Goal: Task Accomplishment & Management: Manage account settings

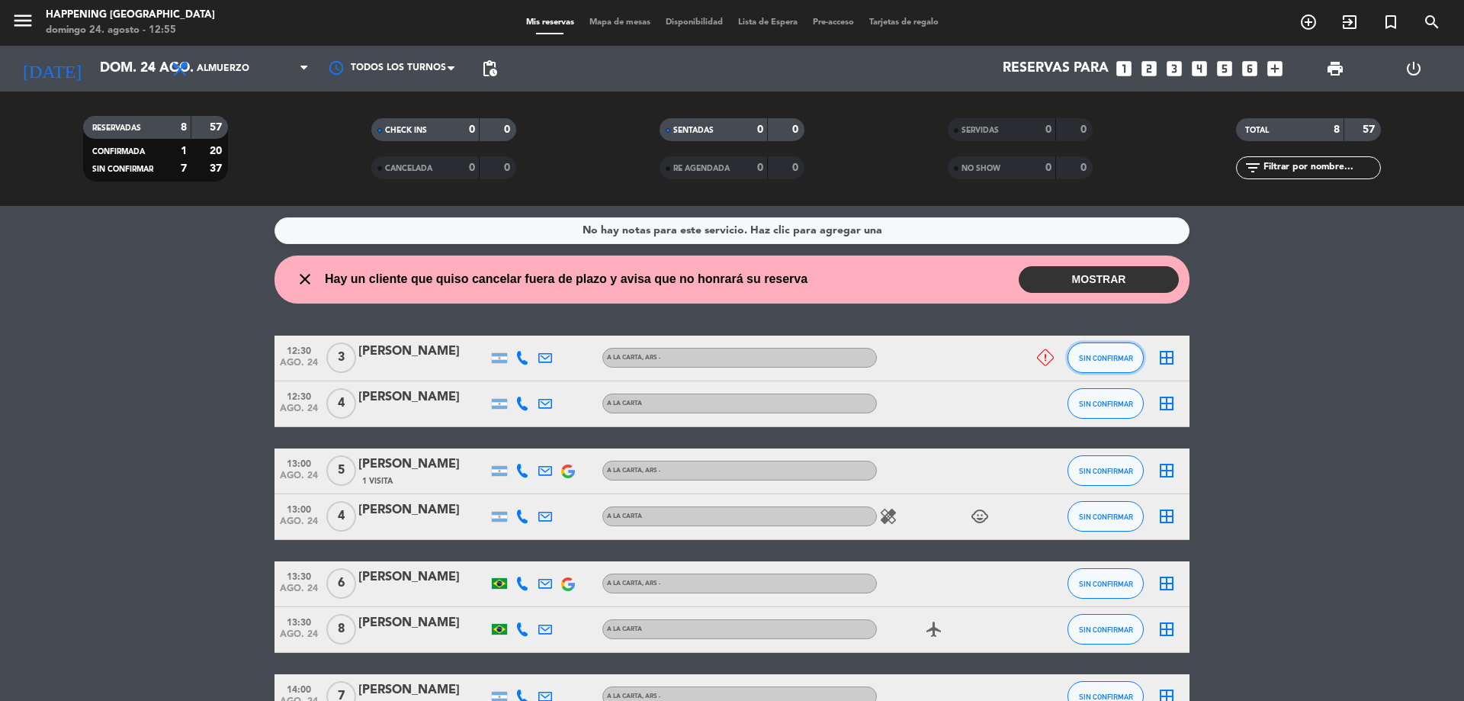
click at [1110, 363] on button "SIN CONFIRMAR" at bounding box center [1106, 357] width 76 height 31
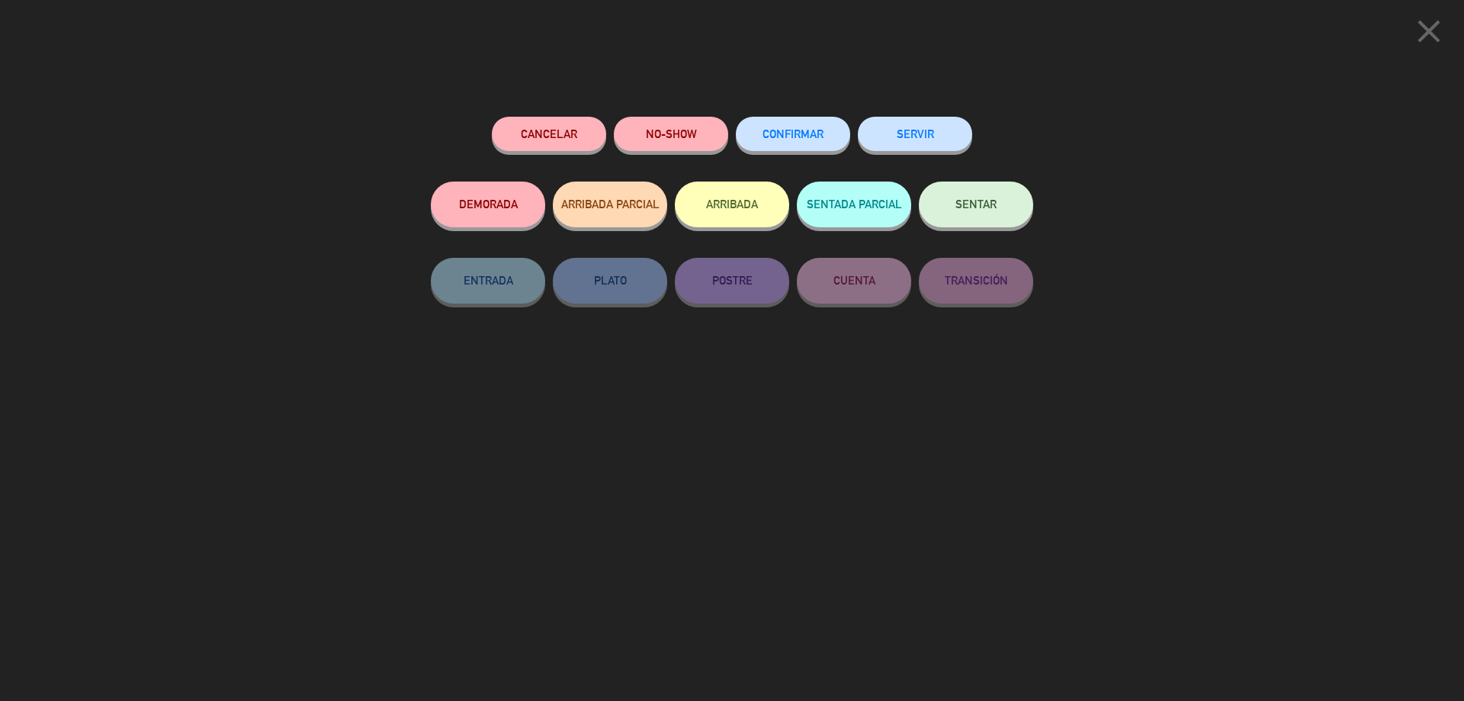
click at [1430, 14] on icon "close" at bounding box center [1429, 31] width 38 height 38
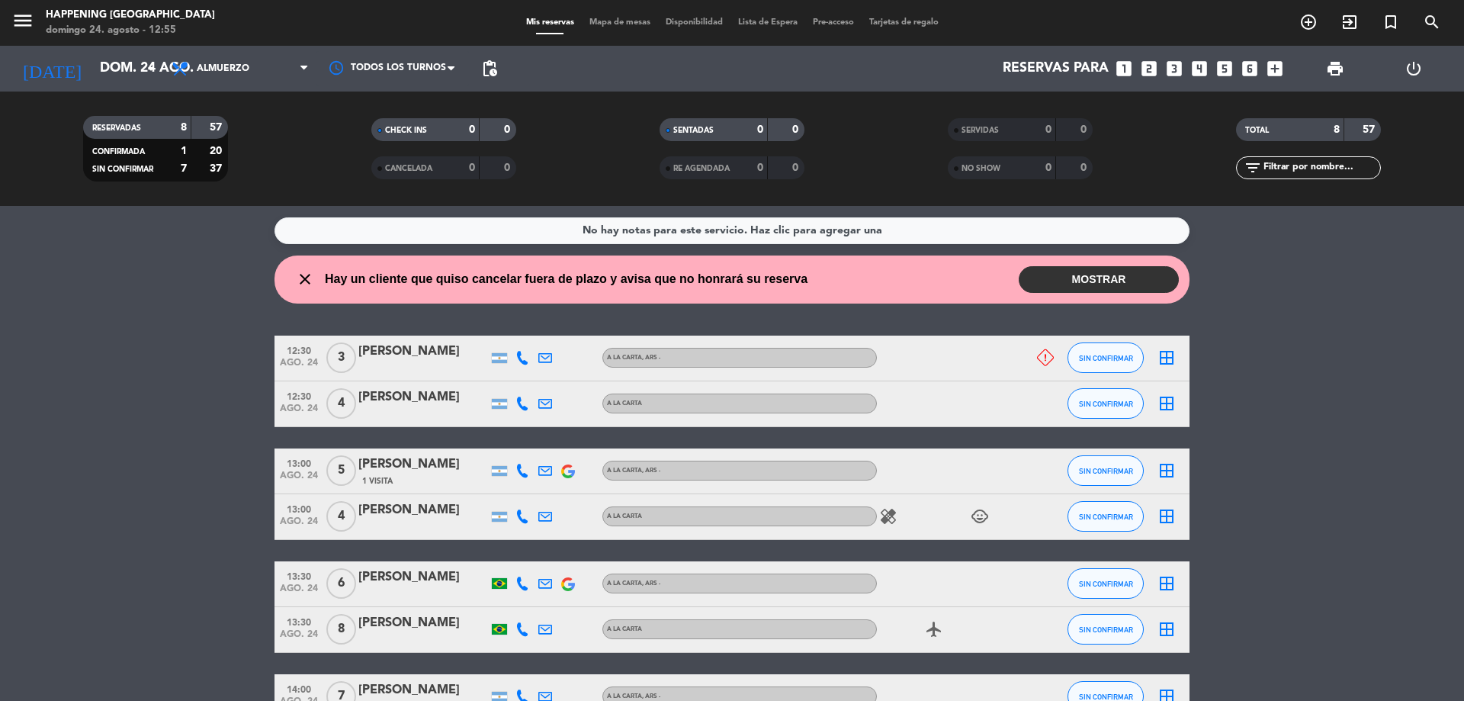
click at [1100, 277] on button "MOSTRAR" at bounding box center [1099, 279] width 160 height 27
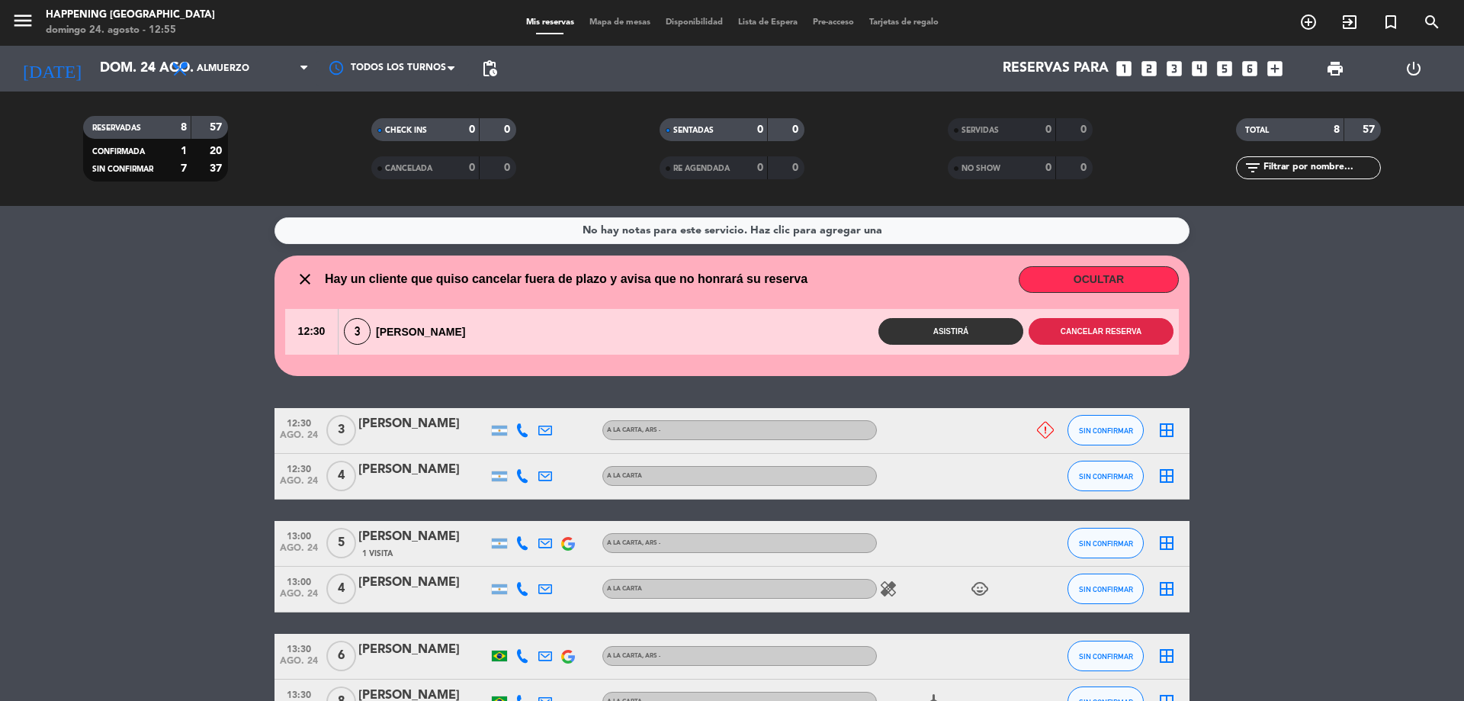
click at [1049, 341] on button "Cancelar reserva" at bounding box center [1101, 331] width 145 height 27
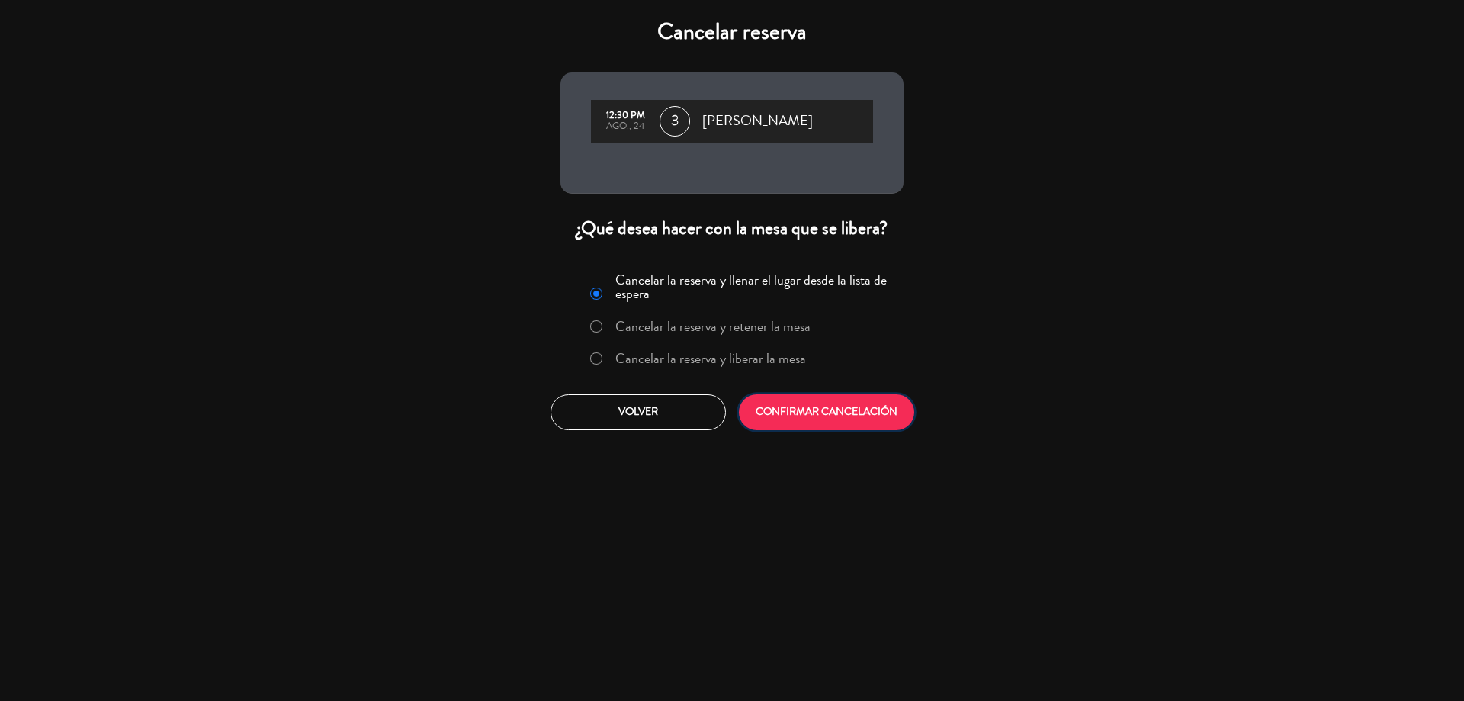
click at [793, 416] on button "CONFIRMAR CANCELACIÓN" at bounding box center [826, 412] width 175 height 36
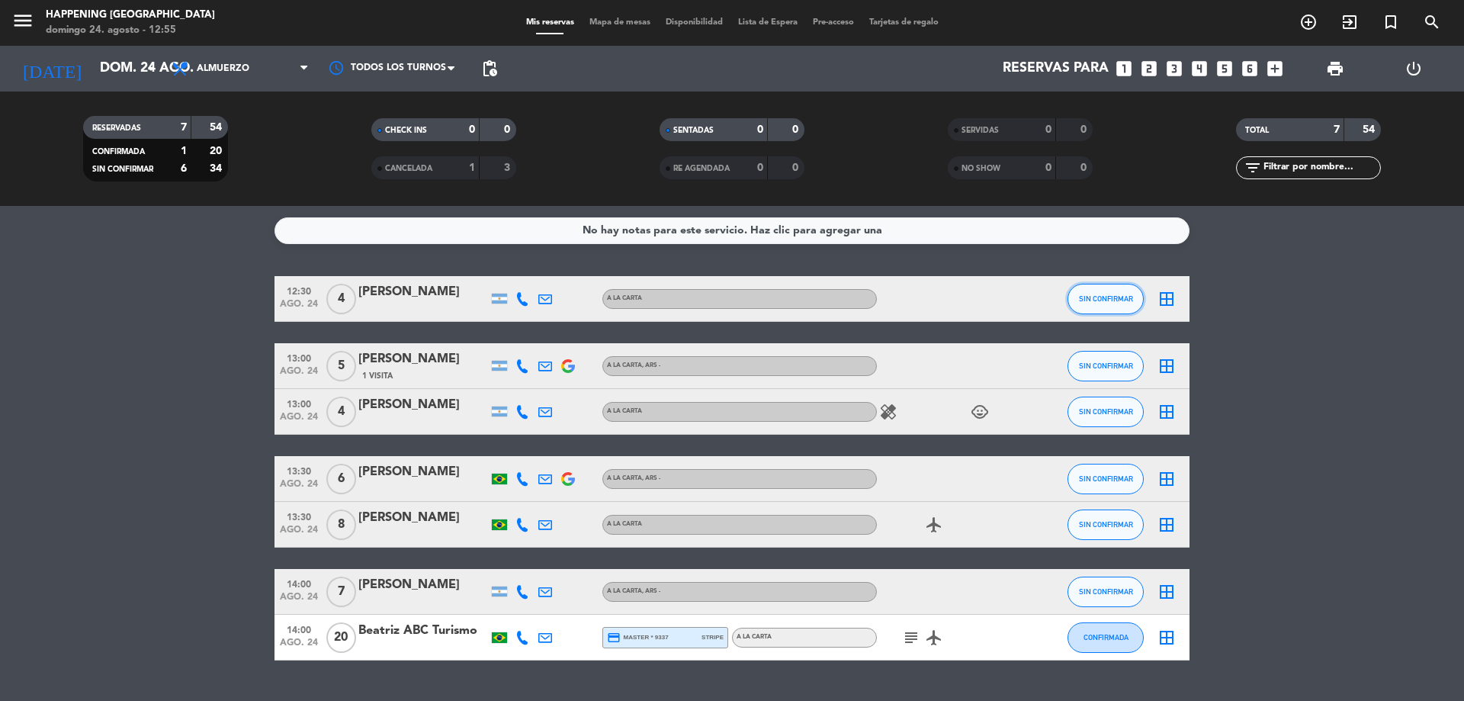
click at [1093, 294] on button "SIN CONFIRMAR" at bounding box center [1106, 299] width 76 height 31
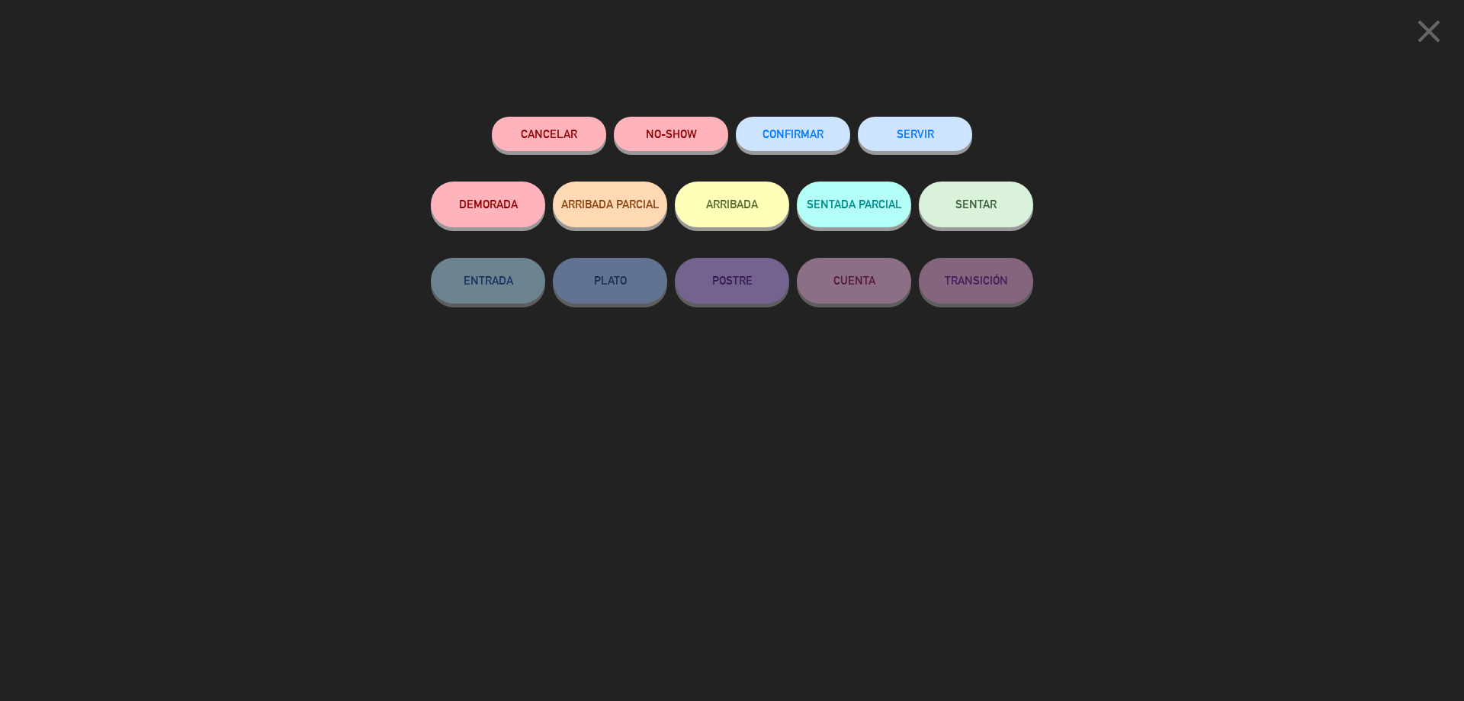
click at [797, 127] on button "CONFIRMAR" at bounding box center [793, 134] width 114 height 34
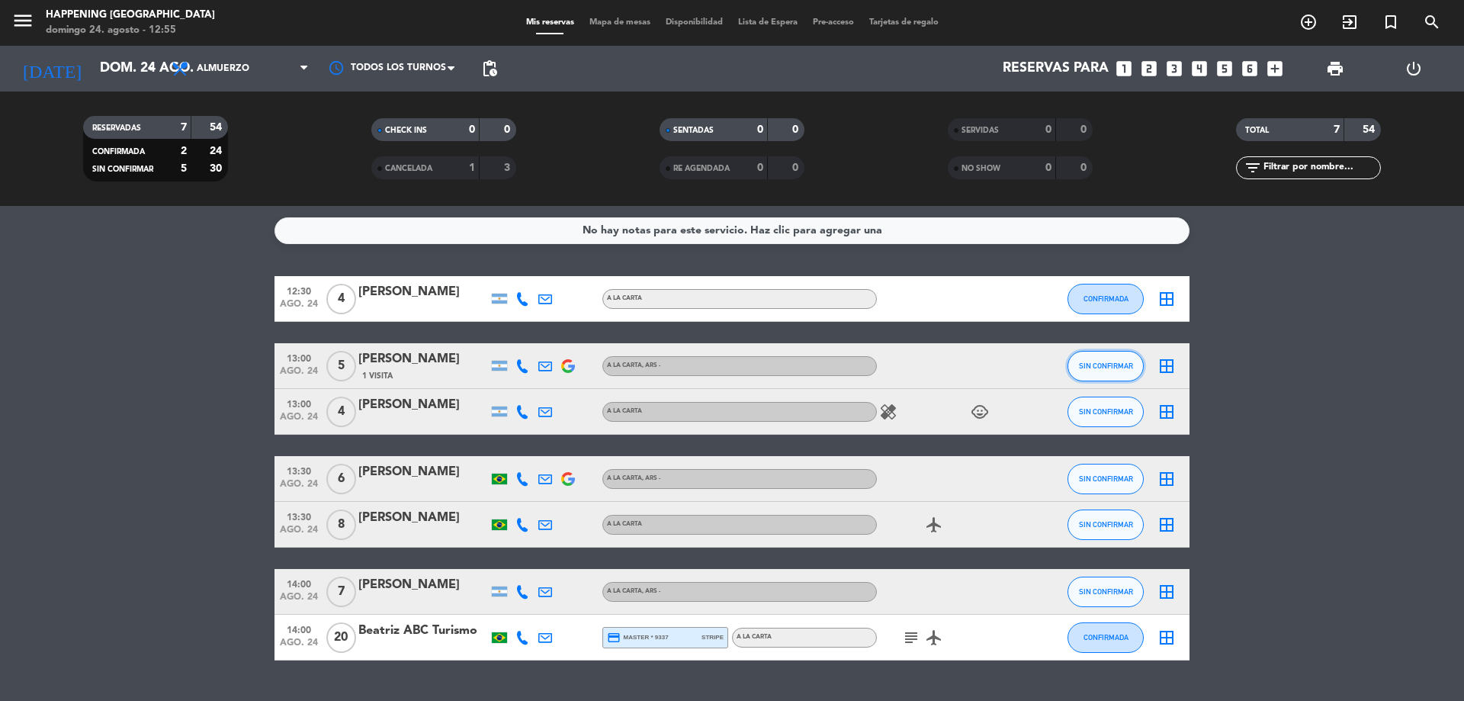
click at [1110, 374] on button "SIN CONFIRMAR" at bounding box center [1106, 366] width 76 height 31
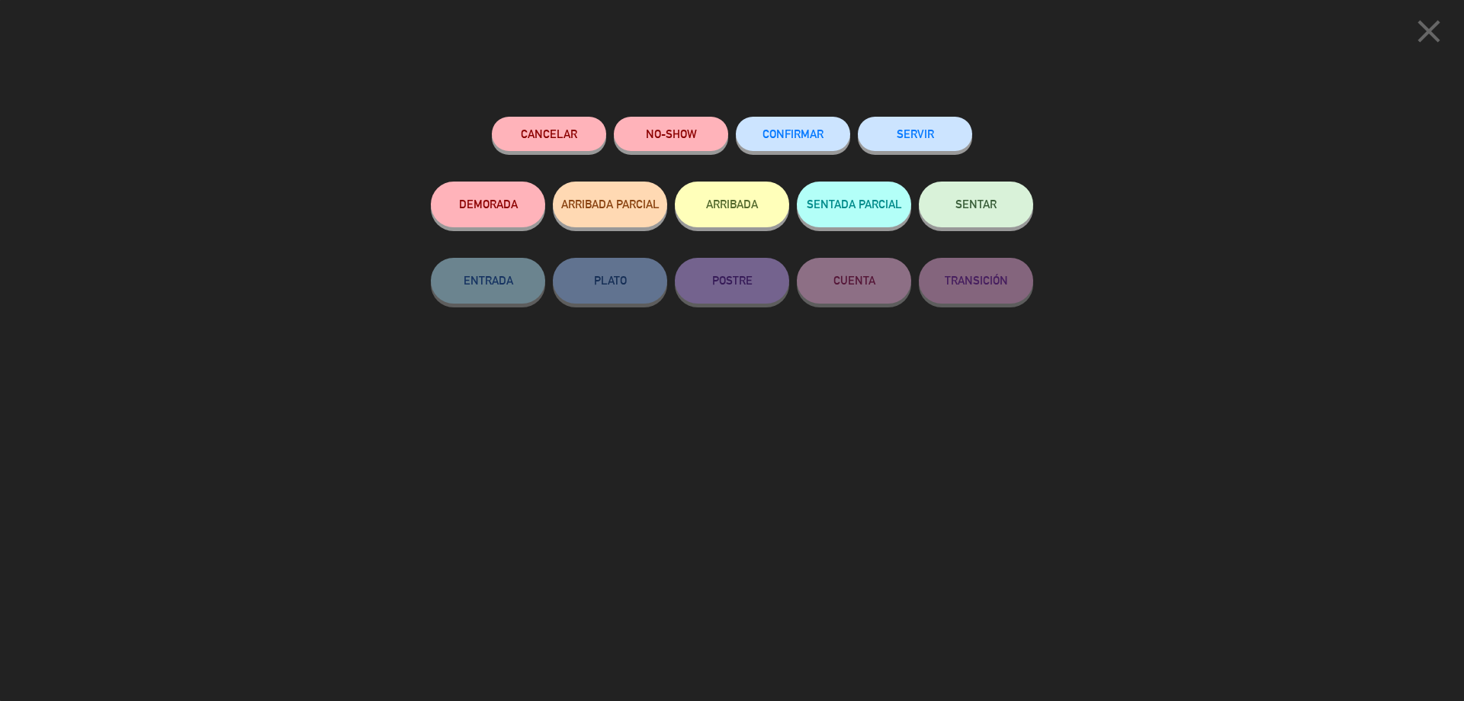
click at [802, 146] on button "CONFIRMAR" at bounding box center [793, 134] width 114 height 34
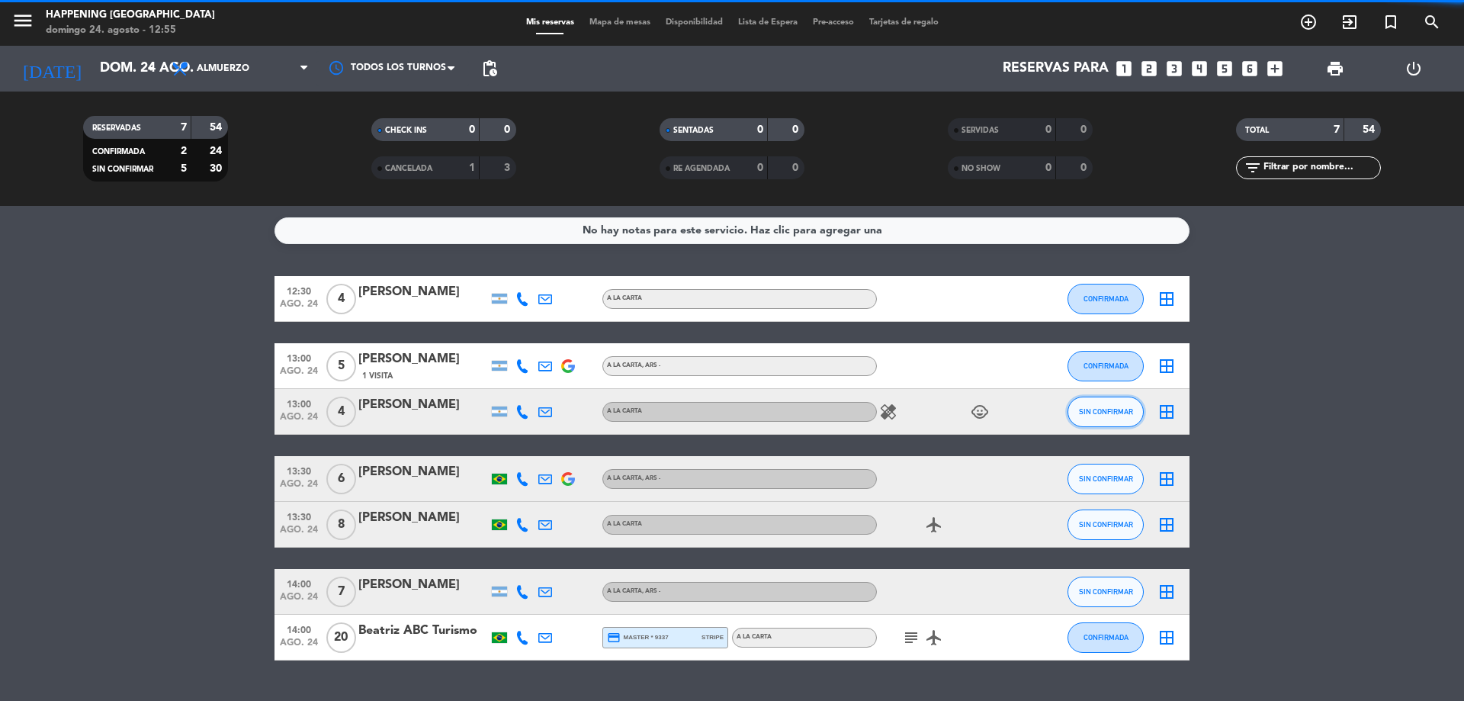
click at [1102, 413] on span "SIN CONFIRMAR" at bounding box center [1106, 411] width 54 height 8
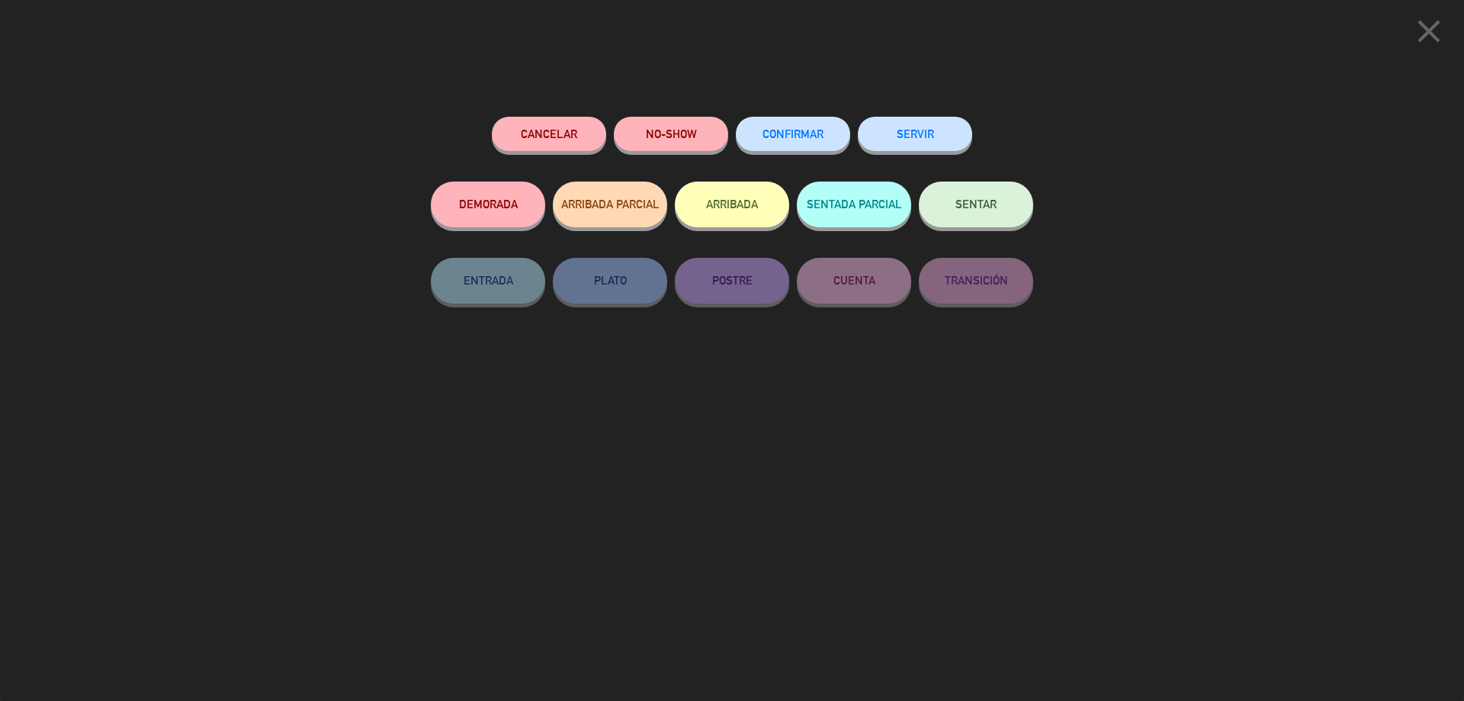
click at [784, 136] on span "CONFIRMAR" at bounding box center [793, 133] width 61 height 13
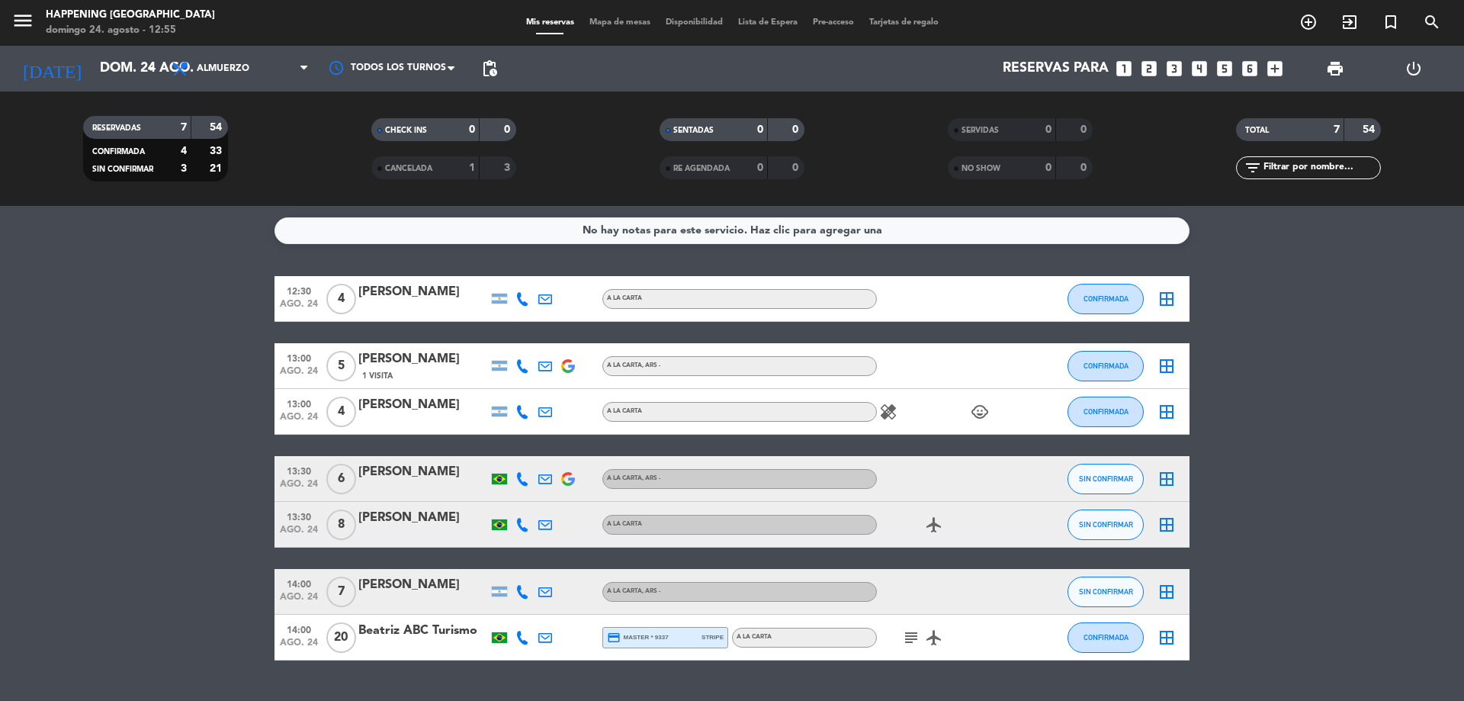
click at [1128, 503] on div "SIN CONFIRMAR" at bounding box center [1106, 524] width 76 height 45
click at [1123, 488] on button "SIN CONFIRMAR" at bounding box center [1106, 479] width 76 height 31
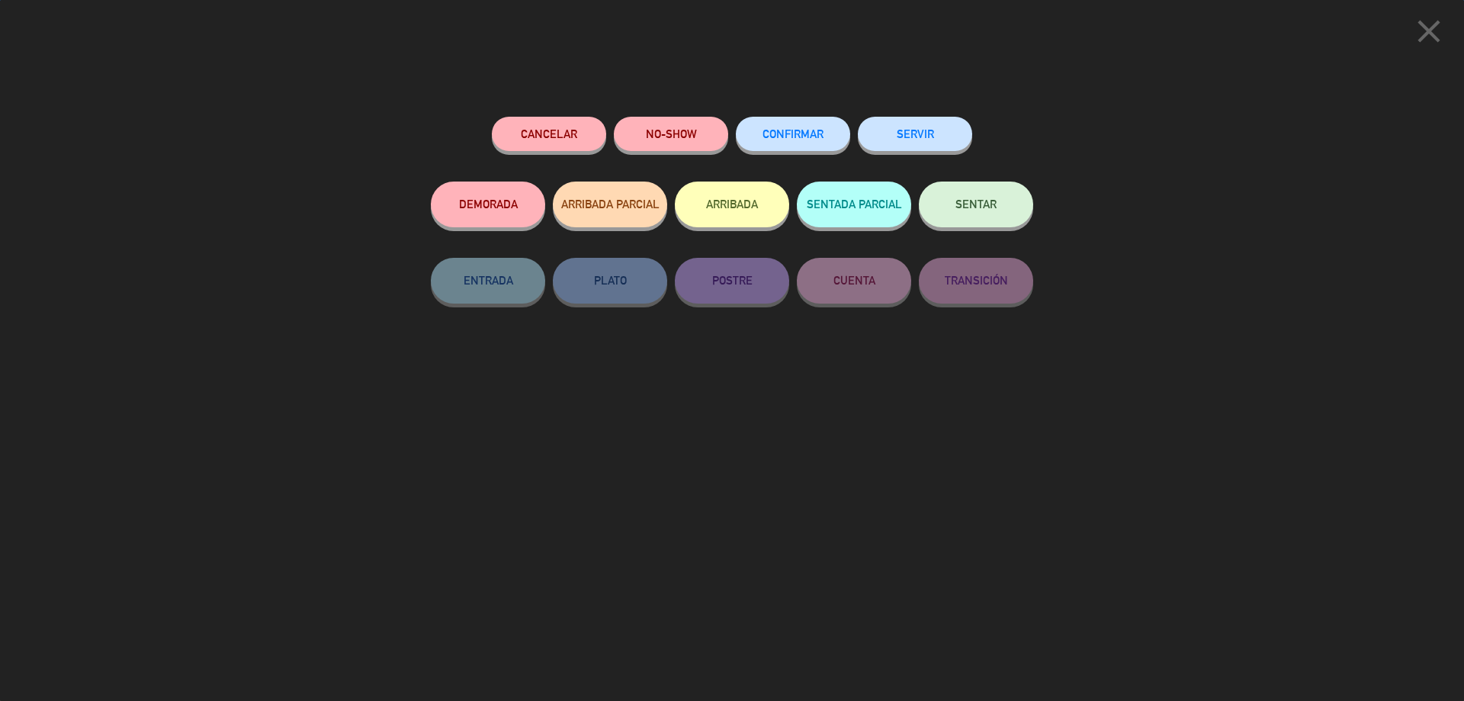
click at [780, 146] on button "CONFIRMAR" at bounding box center [793, 134] width 114 height 34
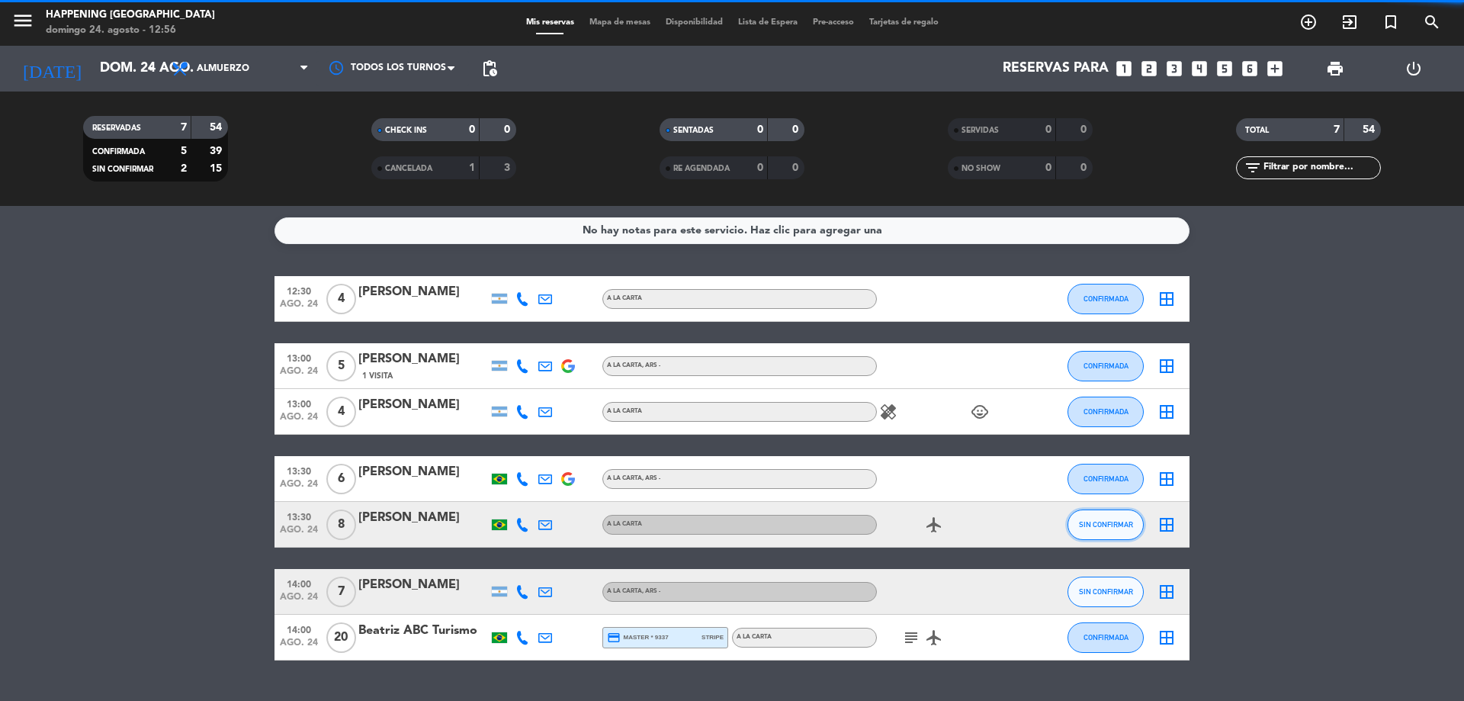
click at [1098, 522] on span "SIN CONFIRMAR" at bounding box center [1106, 524] width 54 height 8
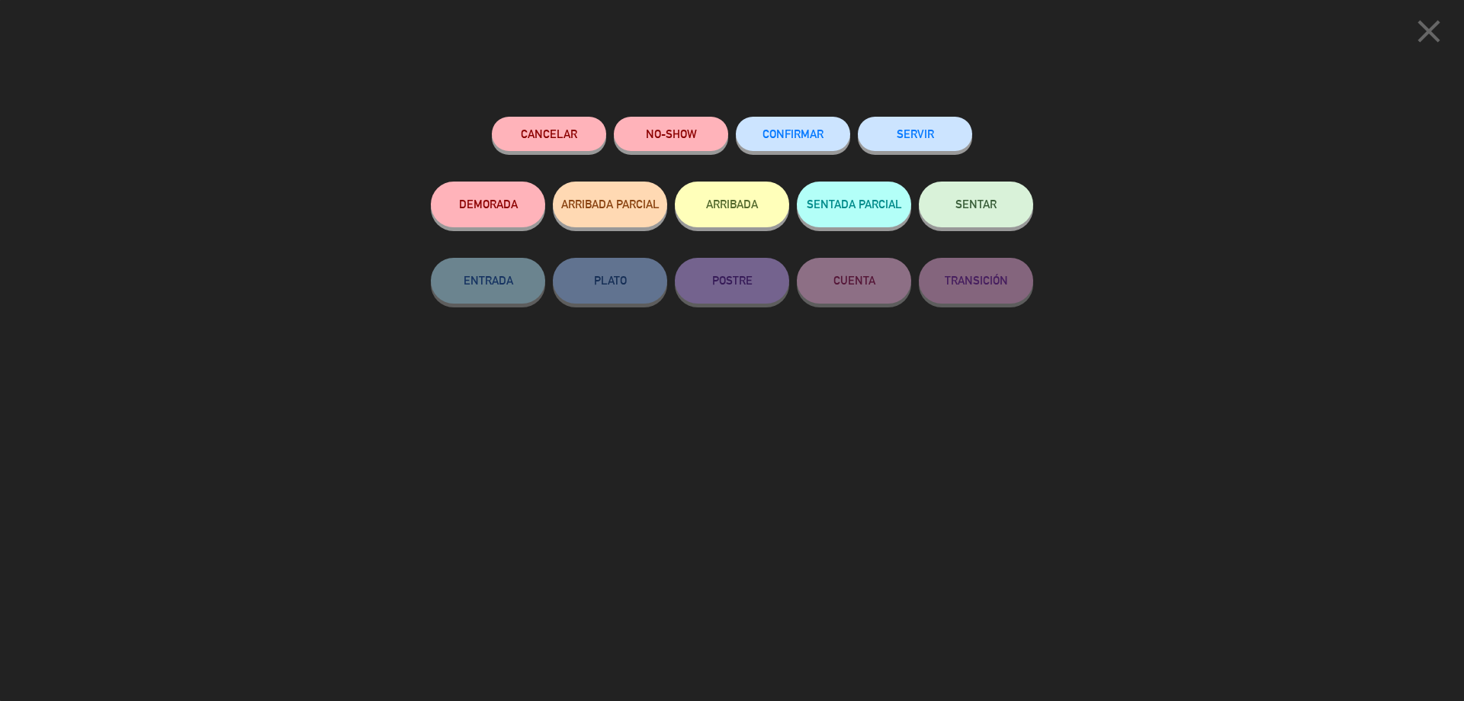
click at [783, 108] on div "Cancelar NO-SHOW CONFIRMAR SERVIR DEMORADA ARRIBADA PARCIAL ARRIBADA SENTADA PA…" at bounding box center [732, 403] width 624 height 595
click at [798, 124] on button "CONFIRMAR" at bounding box center [793, 134] width 114 height 34
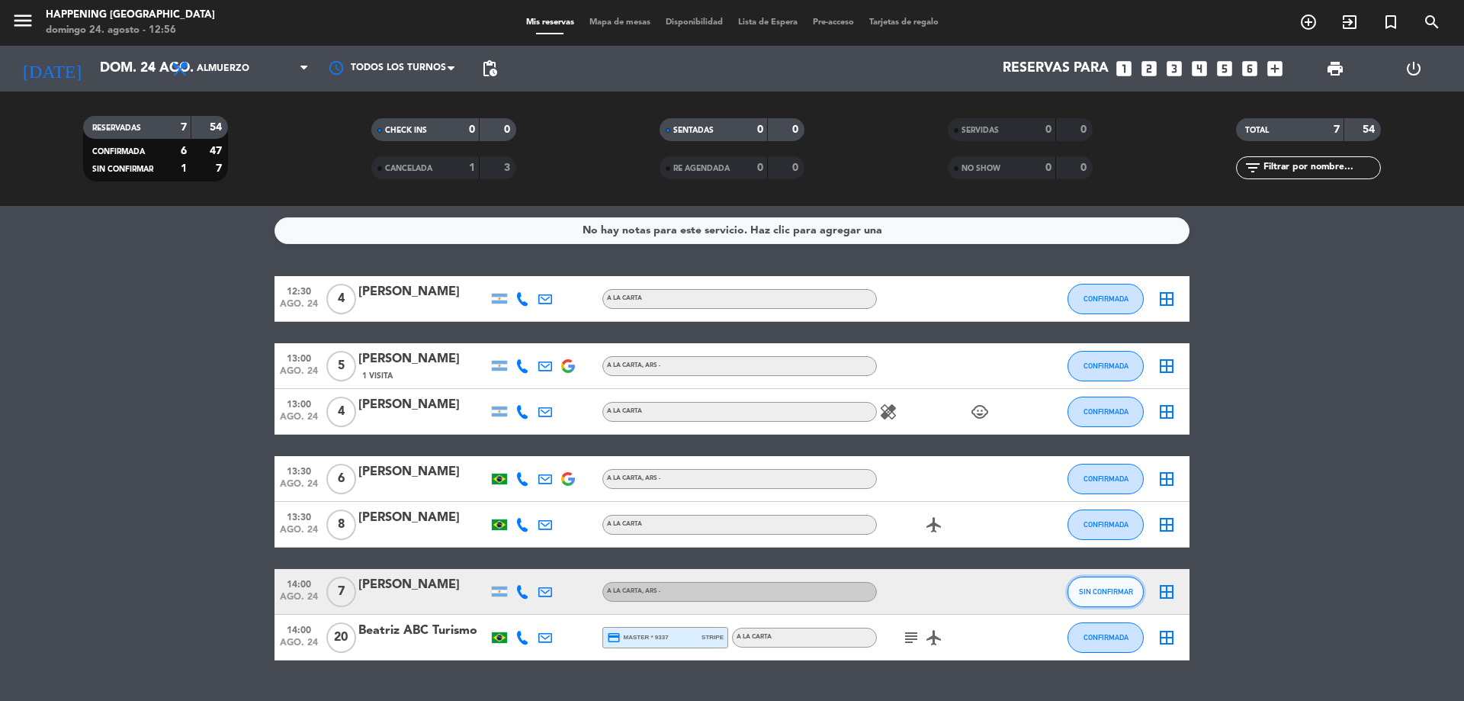
click at [1110, 591] on span "SIN CONFIRMAR" at bounding box center [1106, 591] width 54 height 8
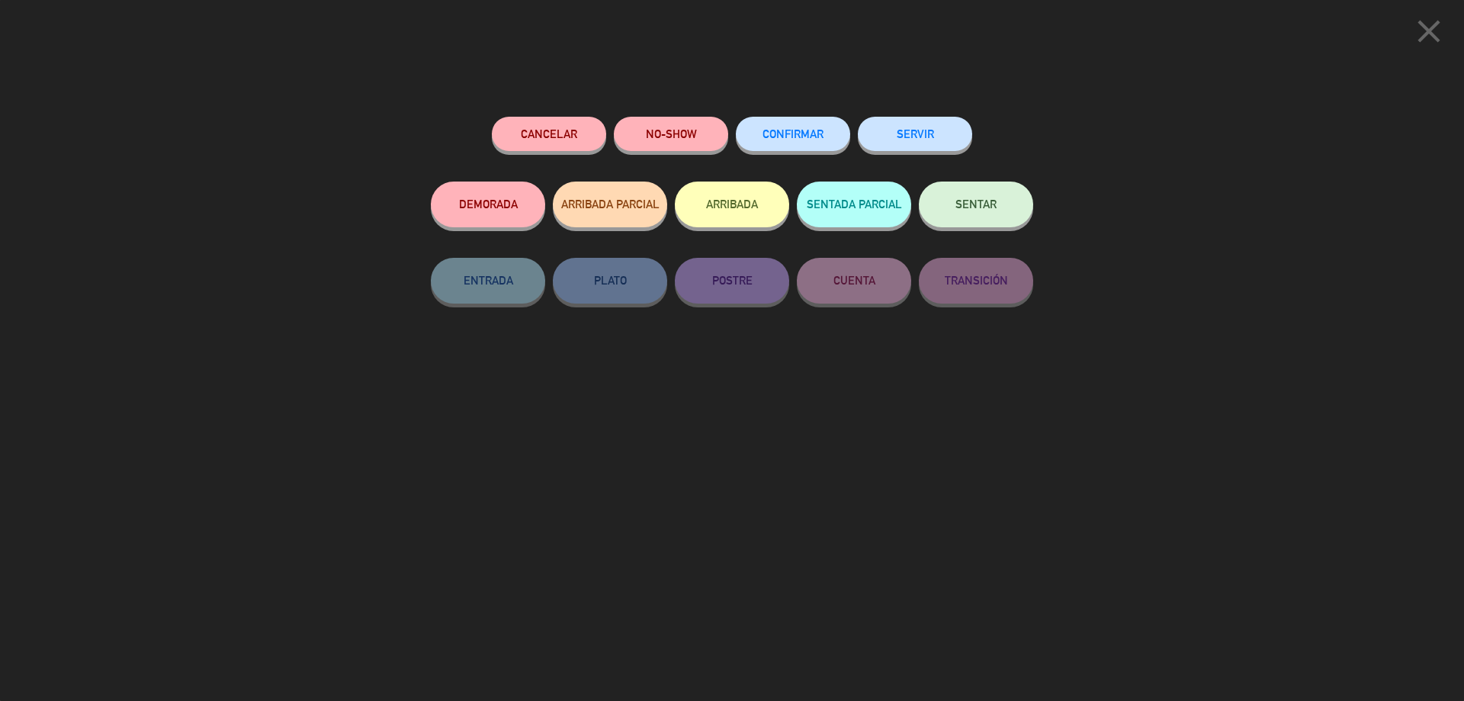
click at [809, 142] on button "CONFIRMAR" at bounding box center [793, 134] width 114 height 34
